Goal: Task Accomplishment & Management: Manage account settings

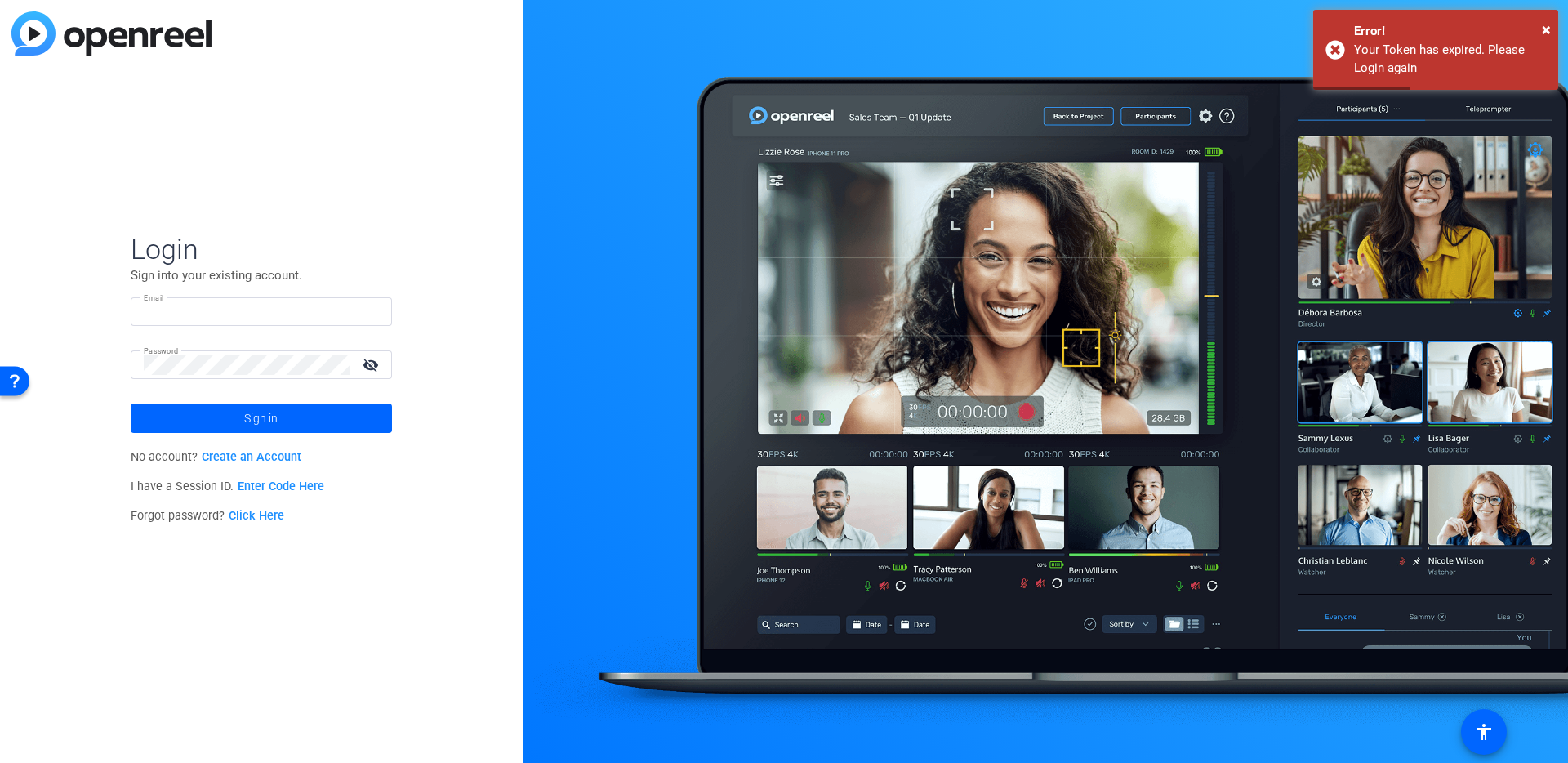
type input "[EMAIL_ADDRESS][DOMAIN_NAME]"
click at [133, 42] on img at bounding box center [111, 33] width 200 height 44
click at [257, 420] on span "Sign in" at bounding box center [261, 418] width 33 height 41
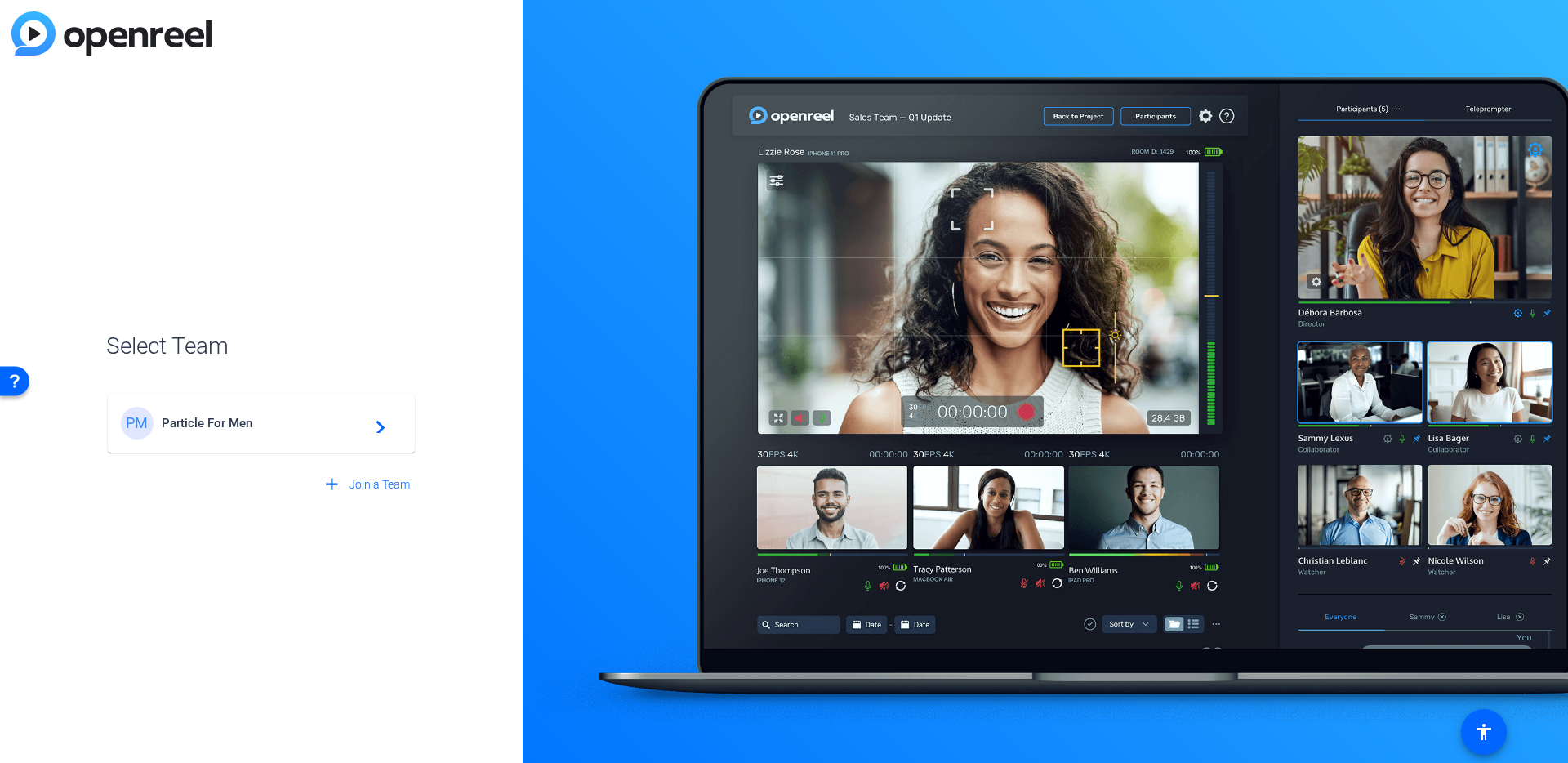
click at [198, 398] on mat-card-content "PM Particle For Men navigate_next" at bounding box center [261, 423] width 307 height 58
click at [192, 412] on div "PM Particle For Men navigate_next" at bounding box center [261, 415] width 310 height 79
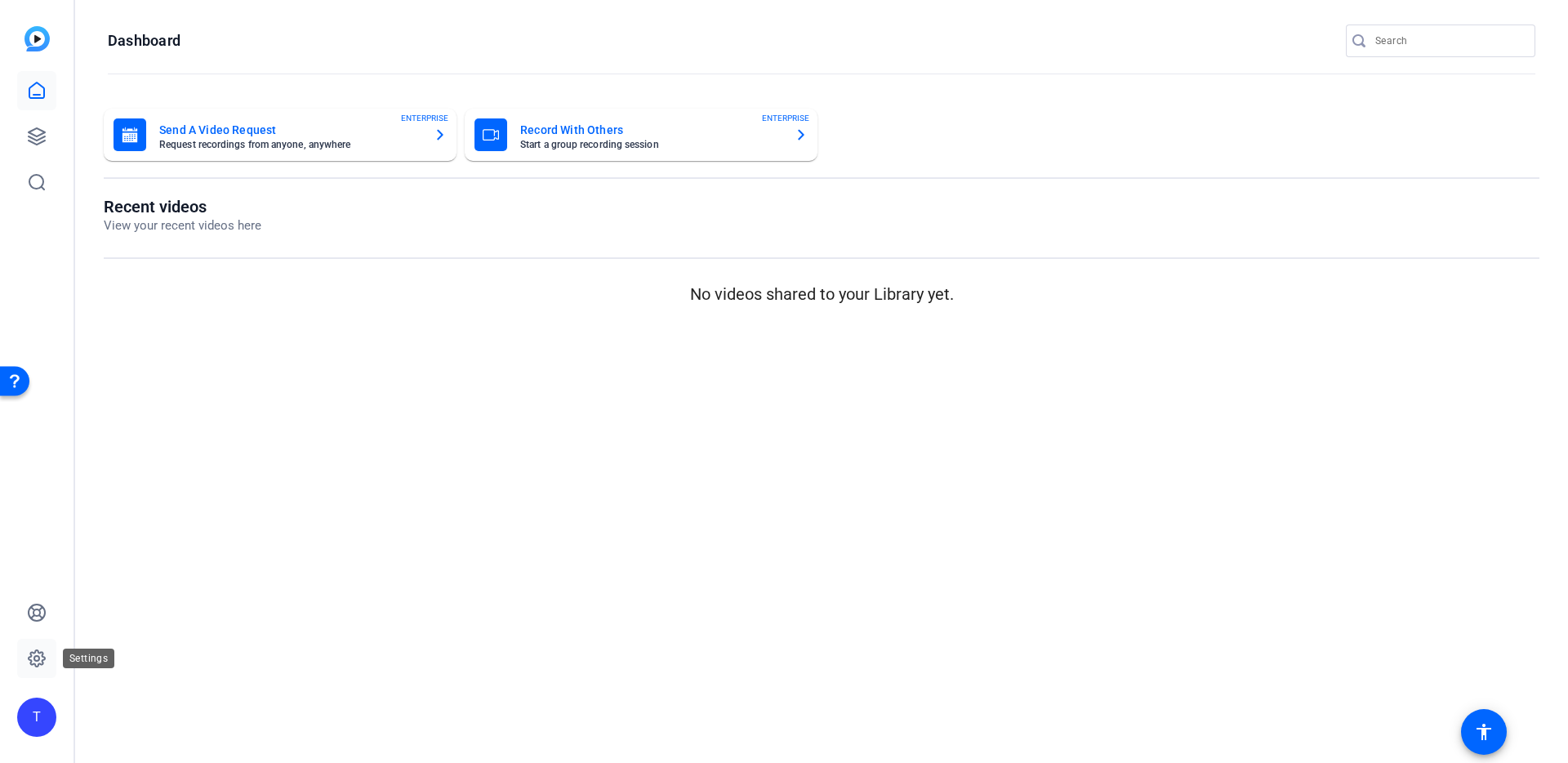
click at [31, 645] on link at bounding box center [37, 658] width 39 height 39
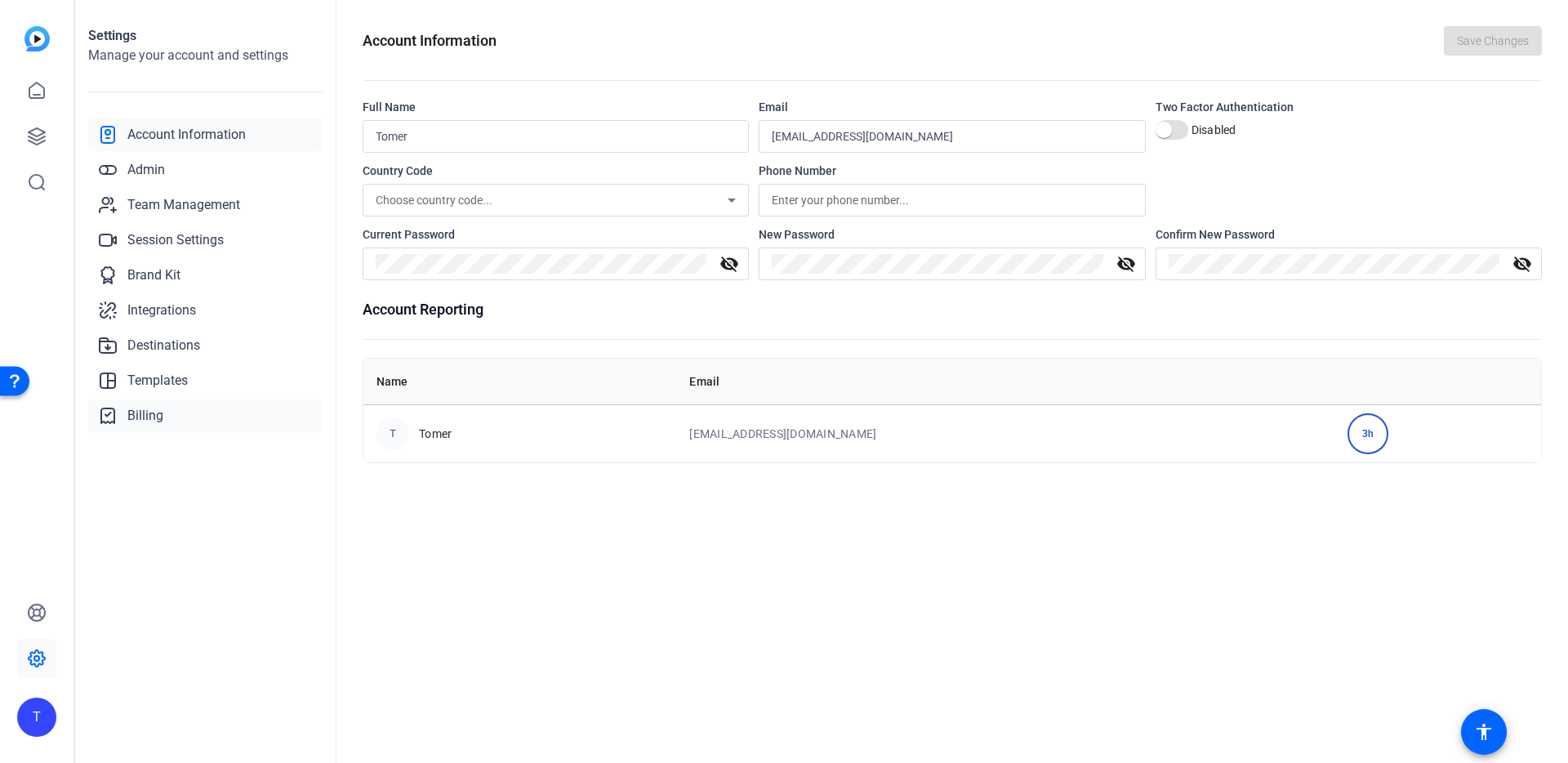
click at [168, 419] on link "Billing" at bounding box center [206, 415] width 234 height 33
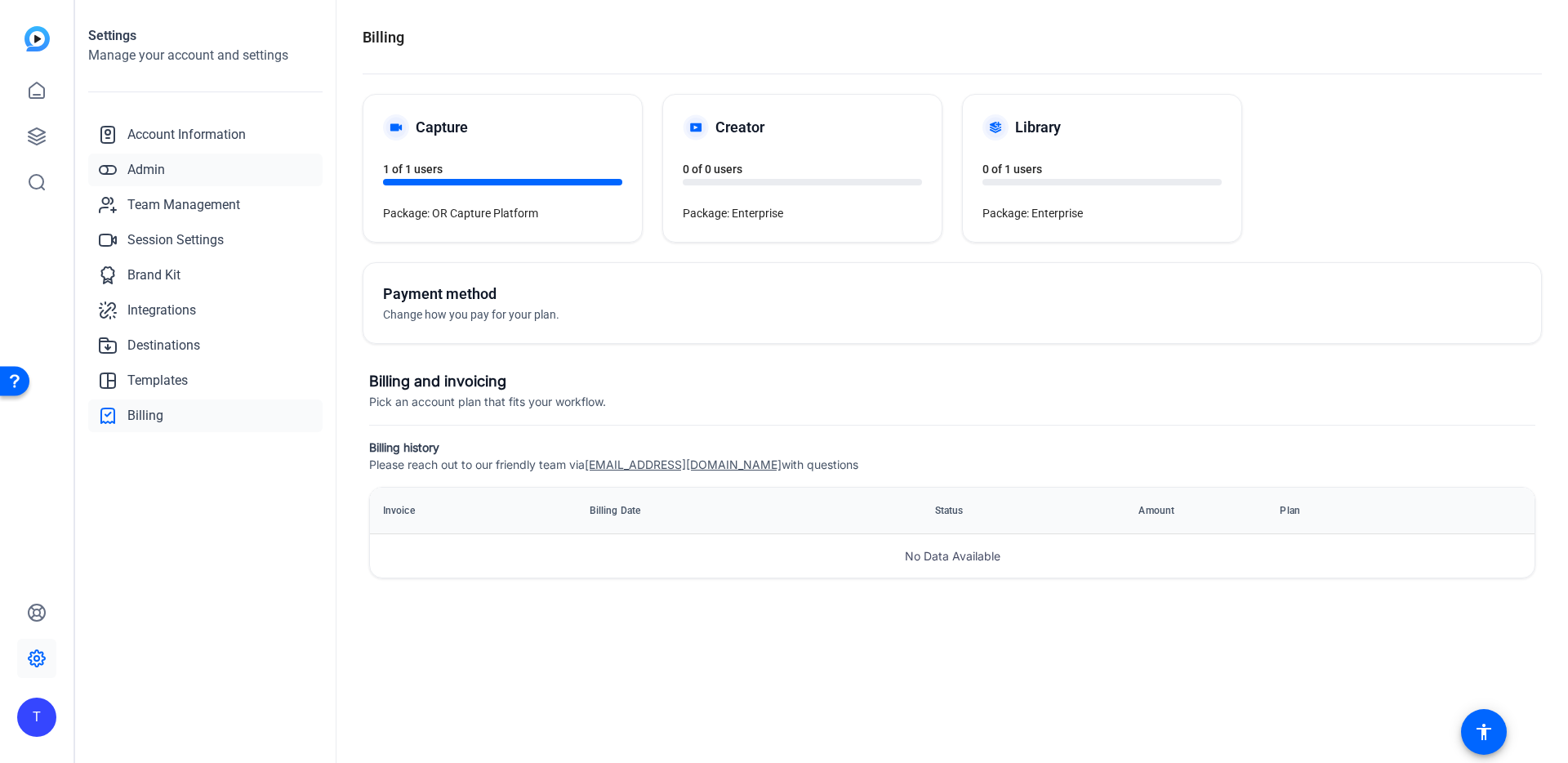
click at [162, 175] on span "Admin" at bounding box center [145, 170] width 38 height 19
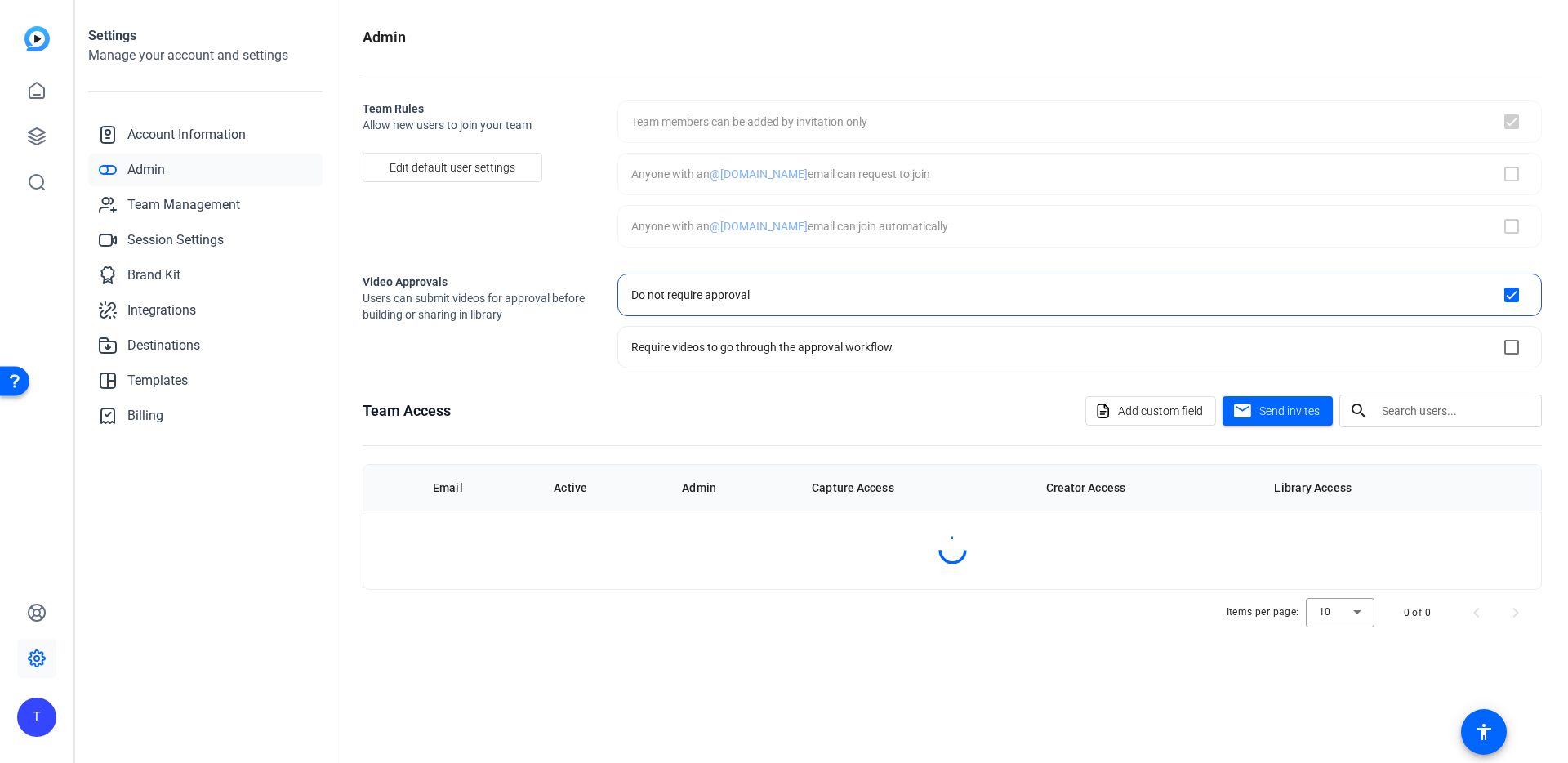
checkbox input "true"
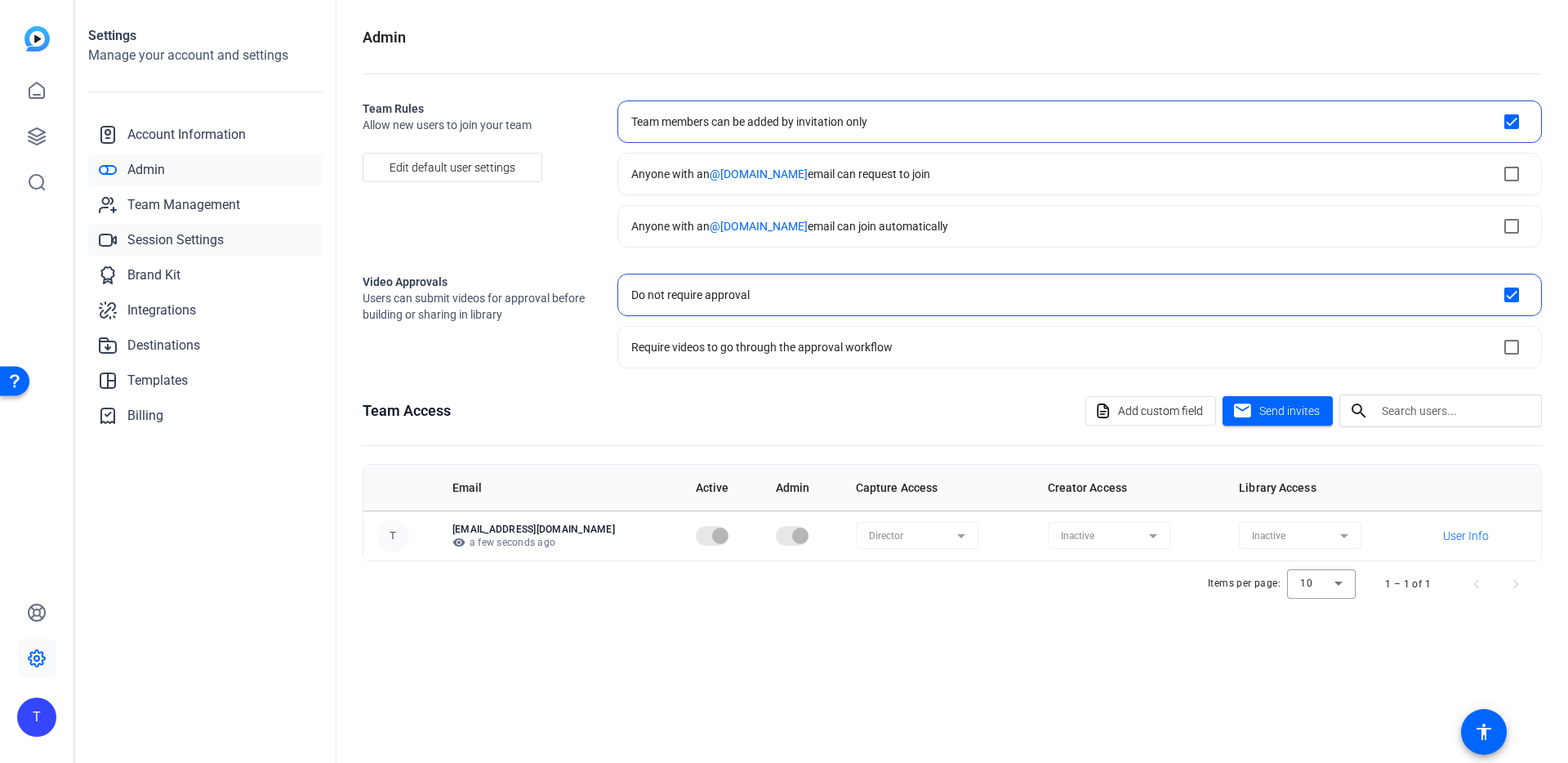
click at [189, 232] on span "Session Settings" at bounding box center [175, 240] width 96 height 19
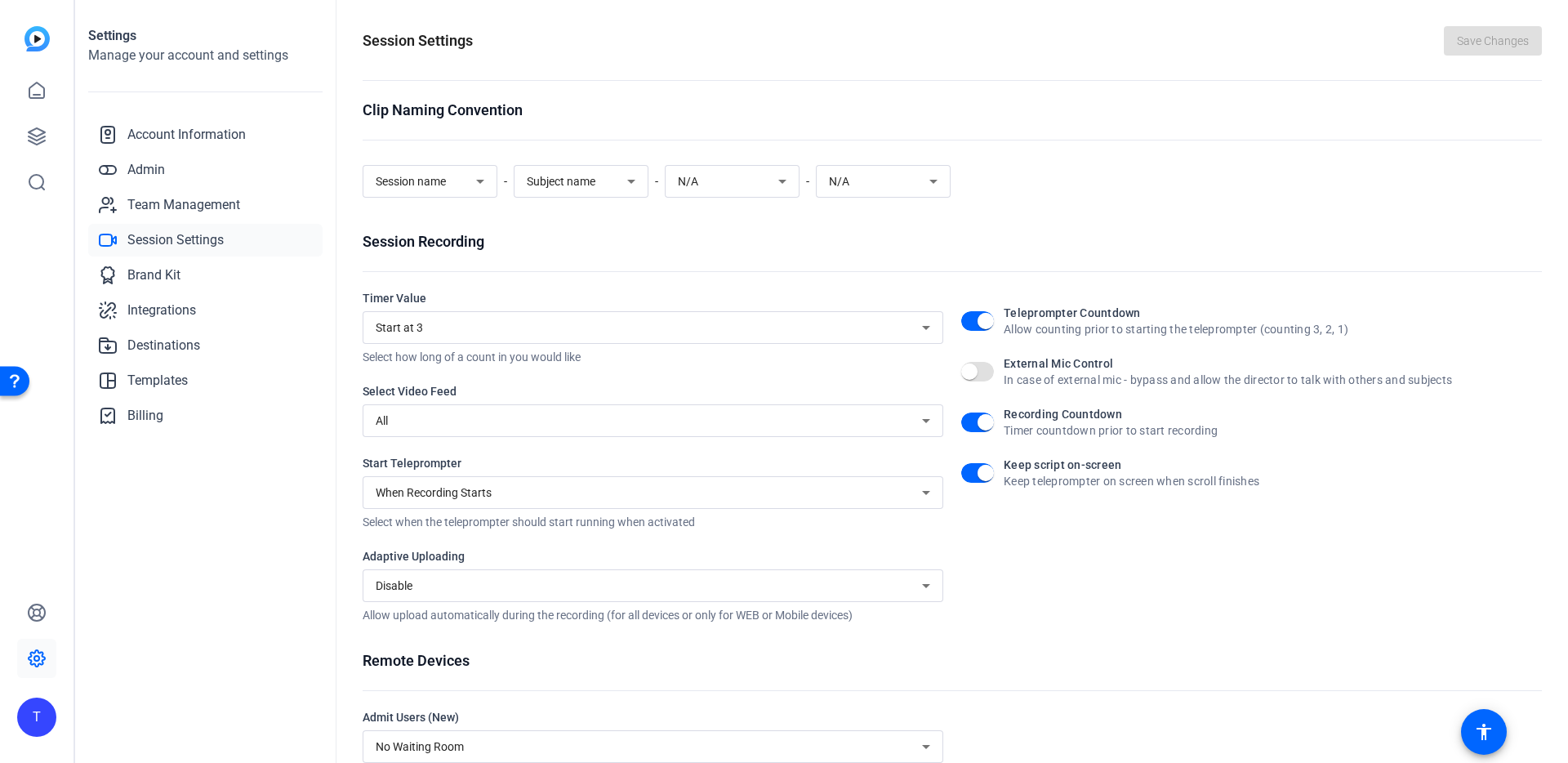
click at [29, 40] on img at bounding box center [37, 38] width 25 height 25
